Goal: Task Accomplishment & Management: Manage account settings

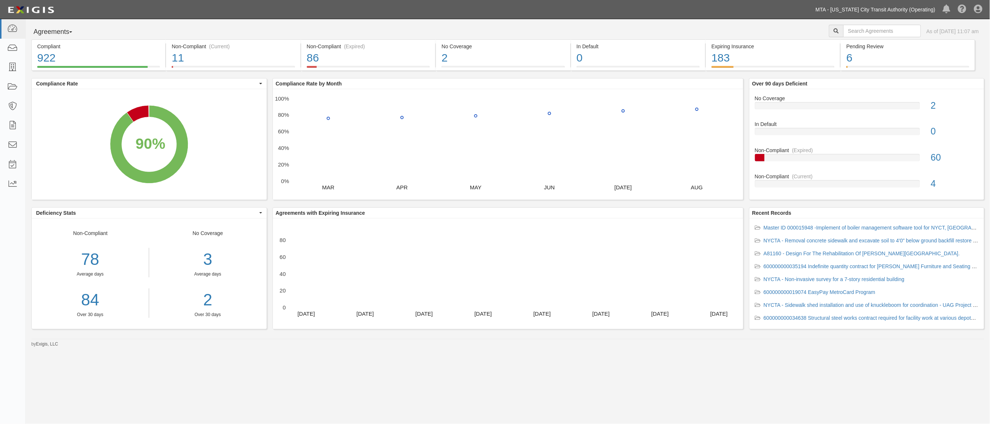
click at [899, 9] on link "MTA - [US_STATE] City Transit Authority (Operating)" at bounding box center [875, 9] width 127 height 15
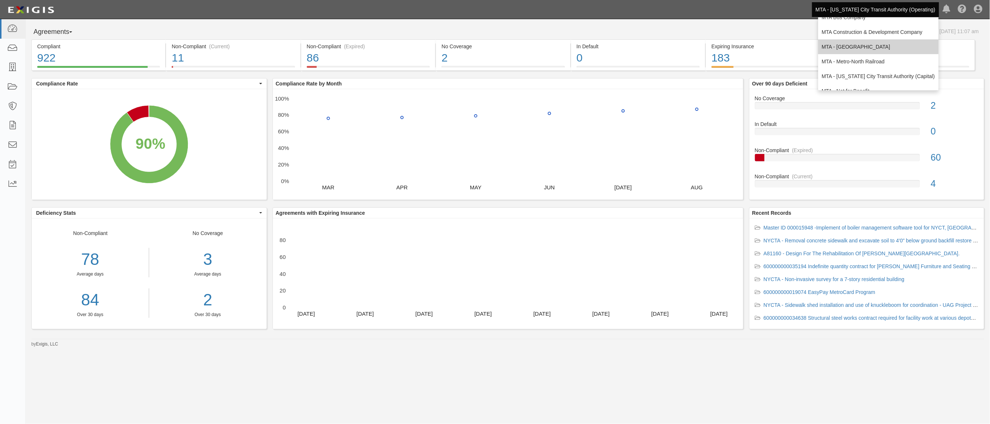
scroll to position [49, 0]
click at [846, 81] on link "MTA - Triborough Bridge & Tunnel Authority" at bounding box center [879, 81] width 120 height 15
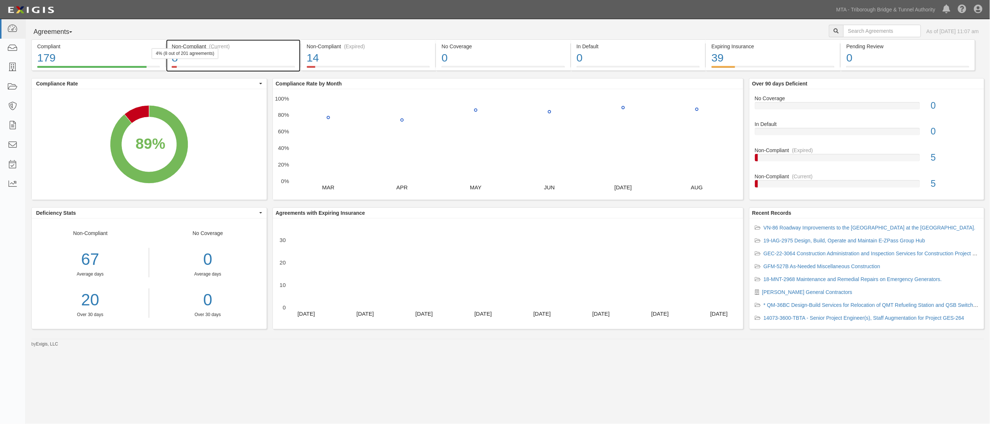
click at [277, 59] on div "8" at bounding box center [233, 58] width 123 height 16
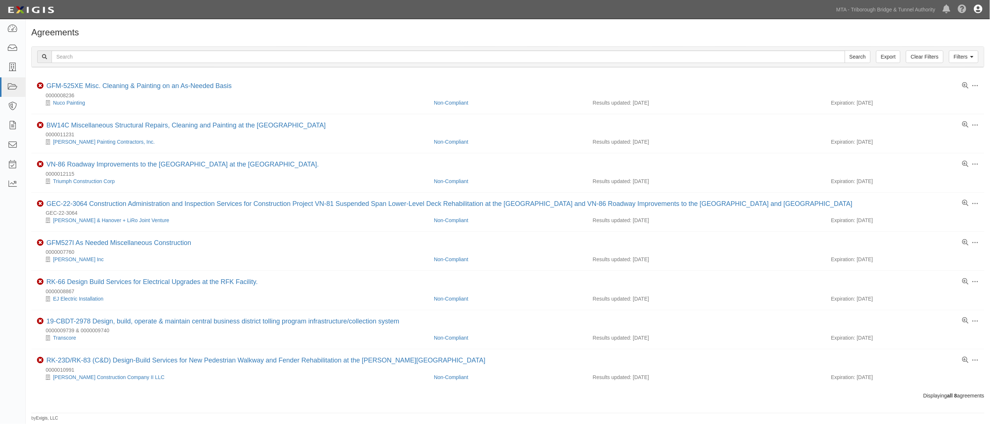
click at [975, 10] on icon at bounding box center [979, 9] width 8 height 9
click at [953, 45] on link "Sign Out" at bounding box center [957, 43] width 58 height 15
